Goal: Task Accomplishment & Management: Use online tool/utility

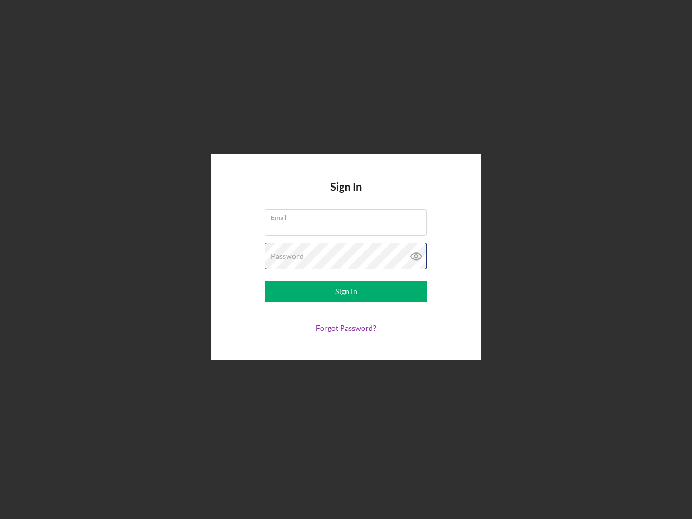
click at [346, 259] on div "Password" at bounding box center [346, 256] width 162 height 27
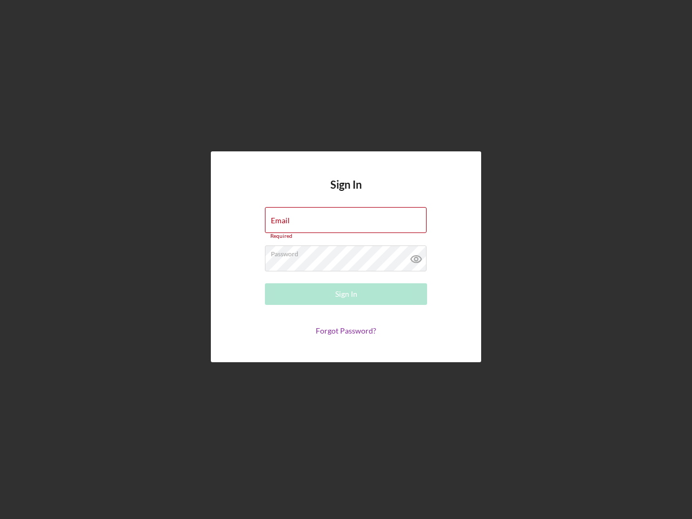
click at [416, 256] on icon at bounding box center [416, 258] width 27 height 27
